Goal: Task Accomplishment & Management: Use online tool/utility

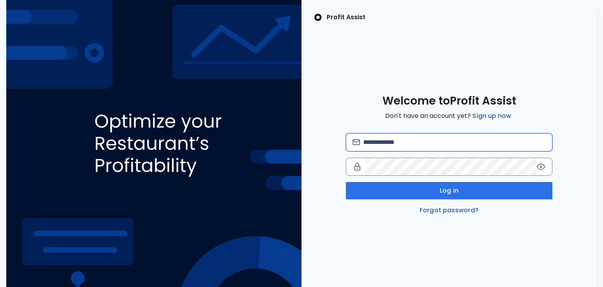
drag, startPoint x: 447, startPoint y: 143, endPoint x: 451, endPoint y: 150, distance: 8.2
click at [447, 143] on input "email" at bounding box center [454, 142] width 183 height 17
click at [411, 143] on input "email" at bounding box center [454, 142] width 183 height 17
type input "**********"
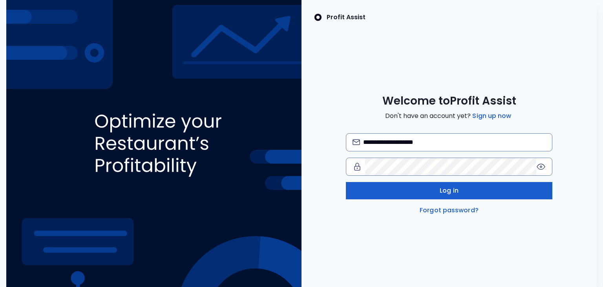
click at [424, 196] on button "Log in" at bounding box center [449, 190] width 207 height 17
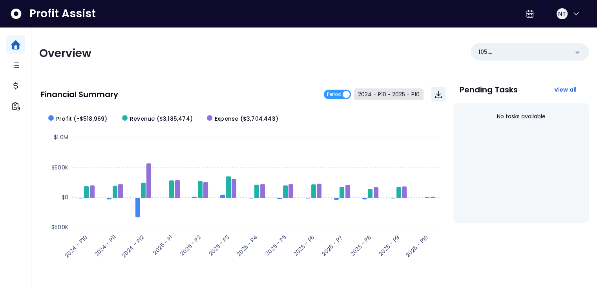
click at [373, 92] on button "2024 - P10 ~ 2025 - P10" at bounding box center [389, 94] width 70 height 12
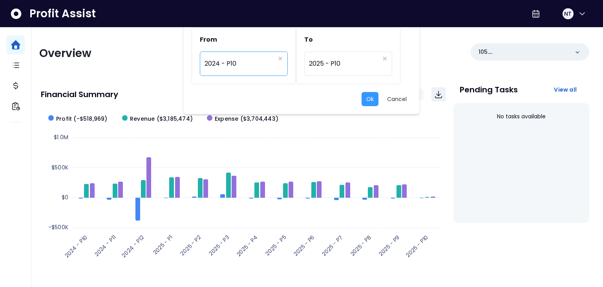
click at [253, 68] on span "2024 - P10" at bounding box center [240, 64] width 70 height 18
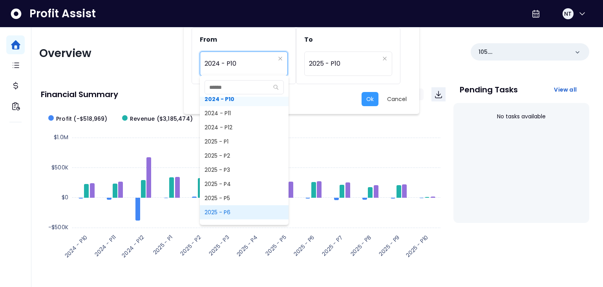
scroll to position [511, 0]
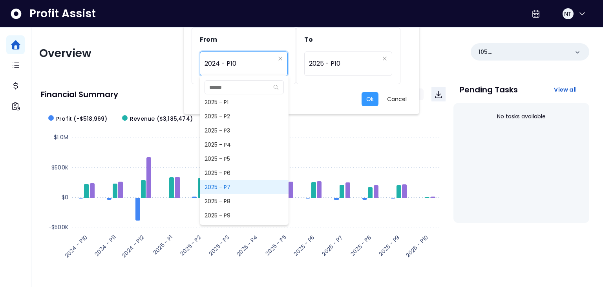
click at [243, 191] on span "2025 - P7" at bounding box center [244, 187] width 89 height 14
type input "*********"
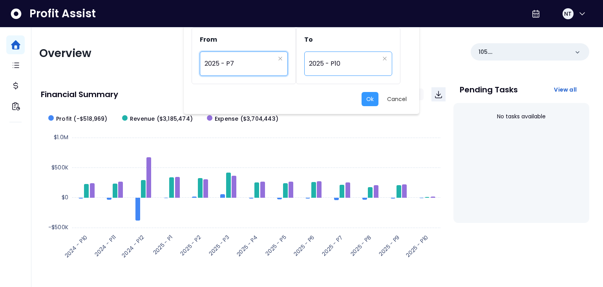
click at [344, 60] on span "2025 - P10" at bounding box center [344, 64] width 70 height 18
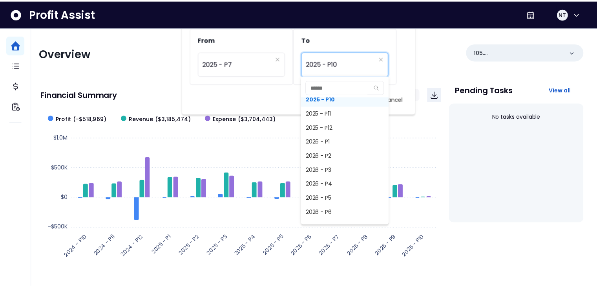
scroll to position [602, 0]
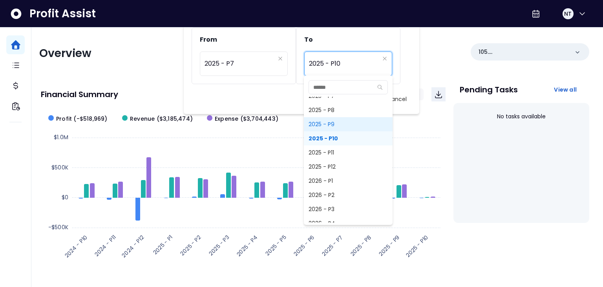
click at [335, 121] on span "2025 - P9" at bounding box center [348, 124] width 89 height 14
type input "*********"
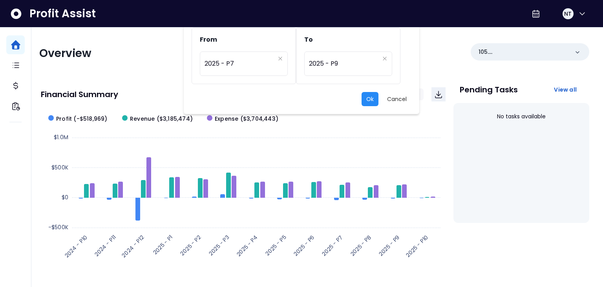
click at [369, 101] on button "Ok" at bounding box center [370, 99] width 17 height 14
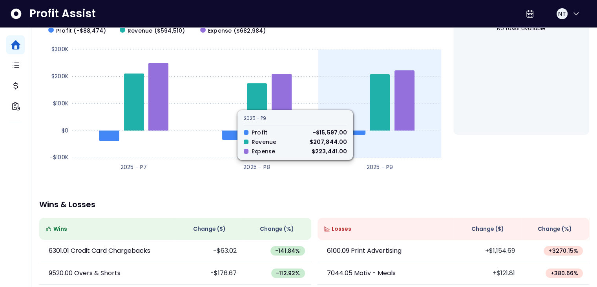
scroll to position [0, 0]
